Goal: Entertainment & Leisure: Consume media (video, audio)

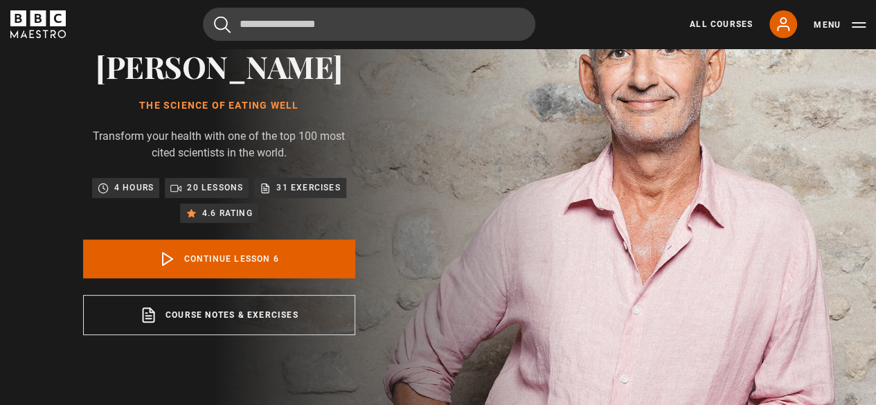
scroll to position [139, 0]
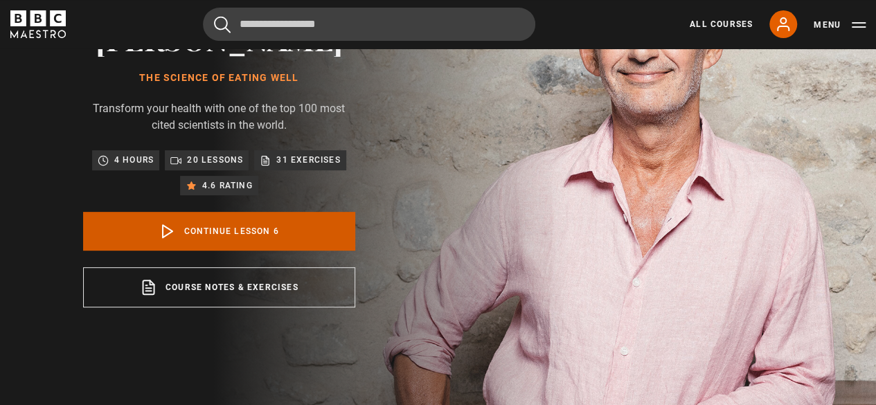
click at [170, 240] on icon at bounding box center [167, 231] width 17 height 17
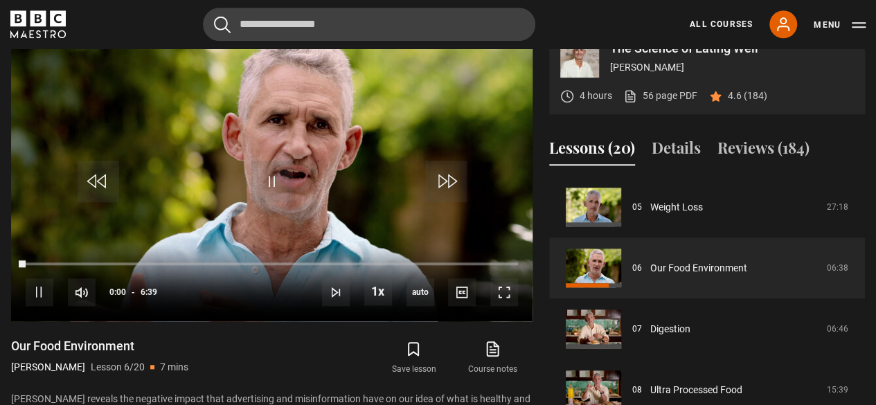
scroll to position [592, 0]
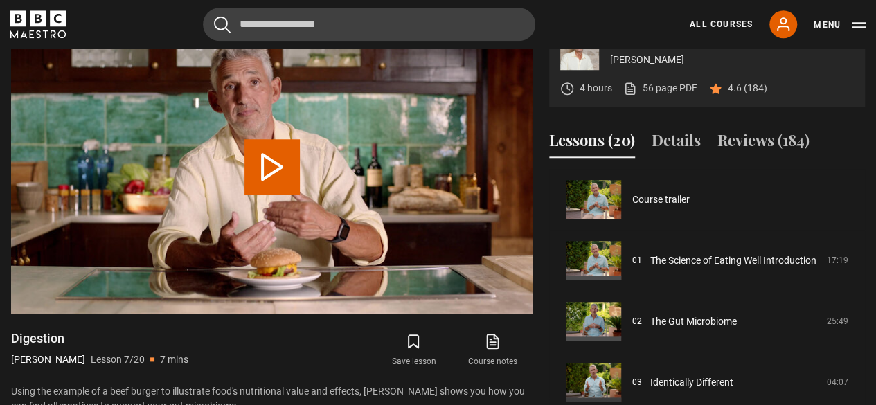
scroll to position [366, 0]
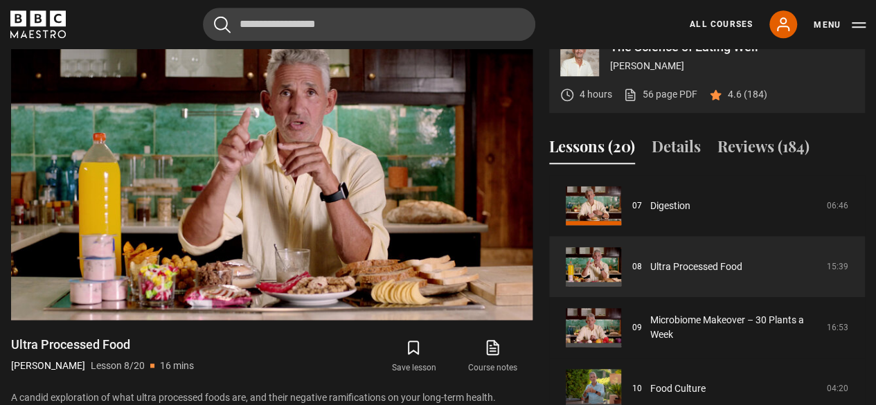
scroll to position [589, 0]
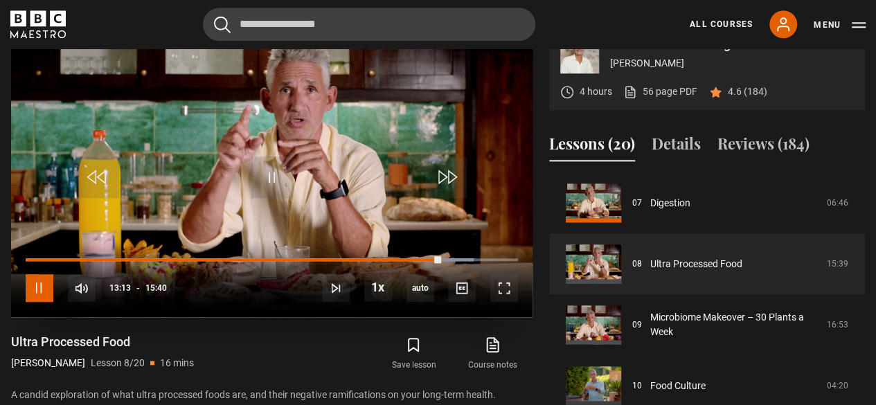
click at [45, 302] on span "Video Player" at bounding box center [40, 288] width 28 height 28
click at [267, 198] on span "Video Player" at bounding box center [272, 178] width 42 height 42
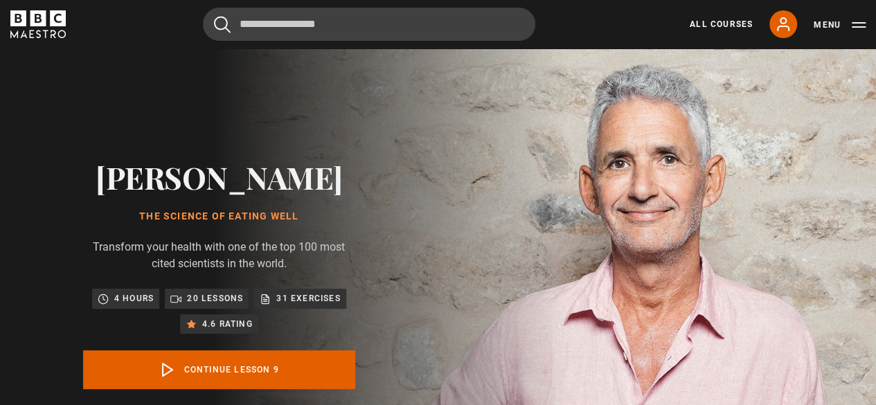
scroll to position [488, 0]
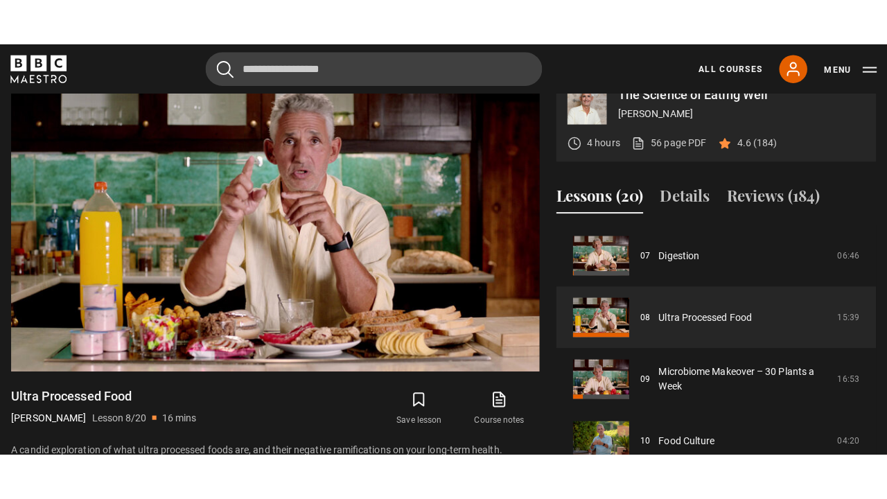
scroll to position [565, 0]
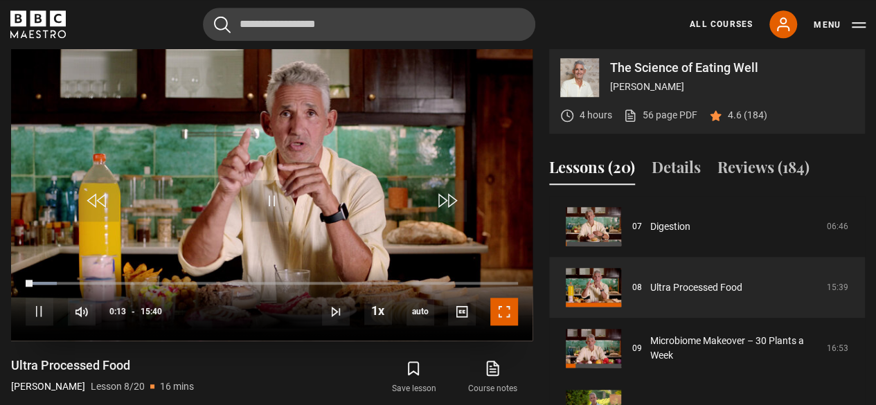
click at [510, 326] on span "Video Player" at bounding box center [504, 312] width 28 height 28
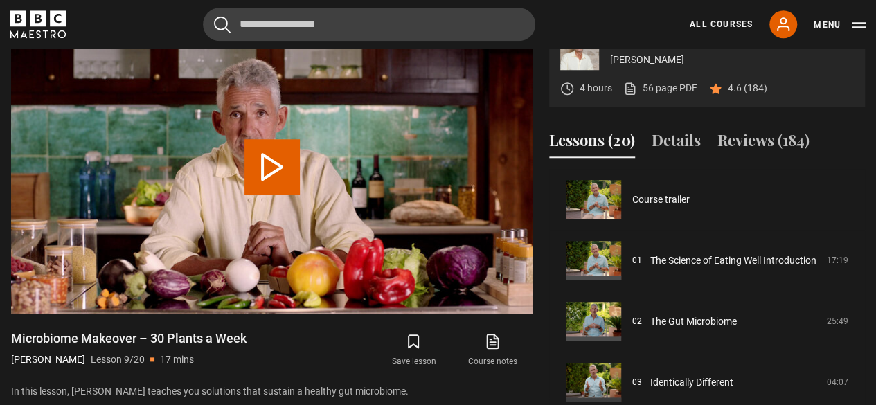
scroll to position [488, 0]
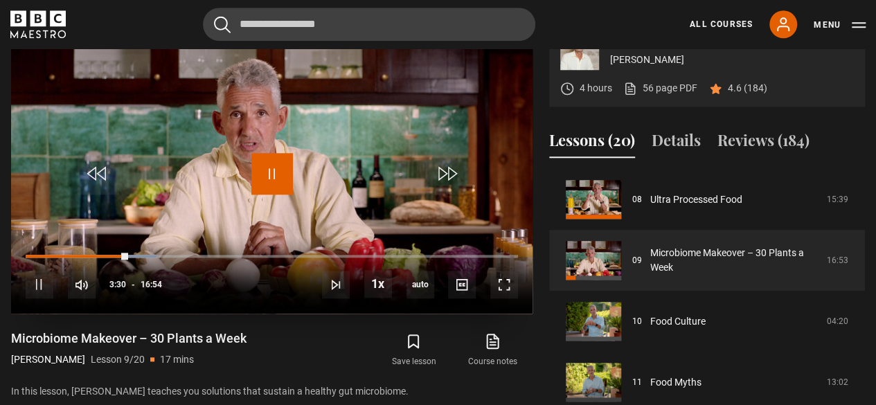
click at [278, 195] on span "Video Player" at bounding box center [272, 174] width 42 height 42
